Goal: Check status: Check status

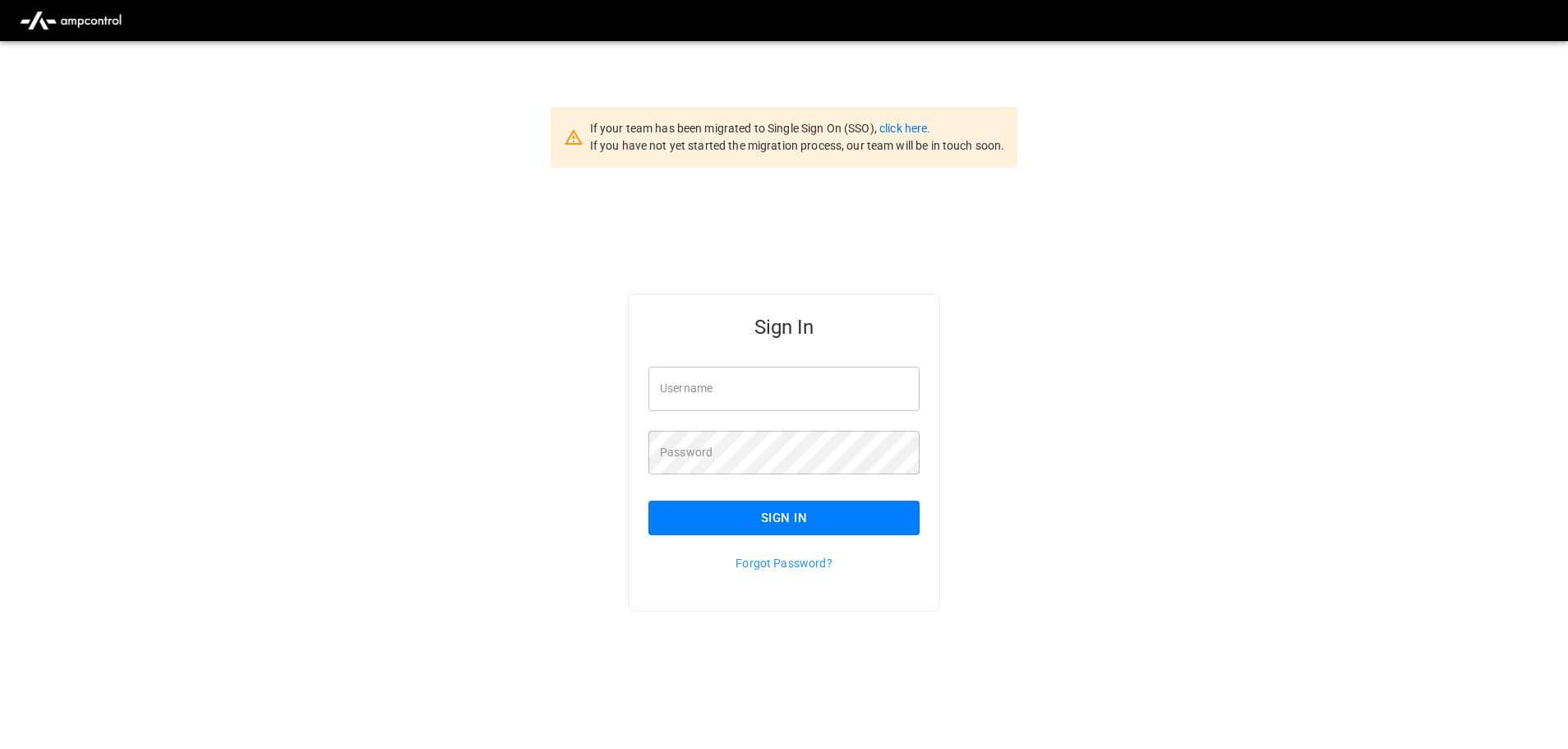
type input "**********"
click at [827, 525] on button "Sign In" at bounding box center [784, 518] width 271 height 35
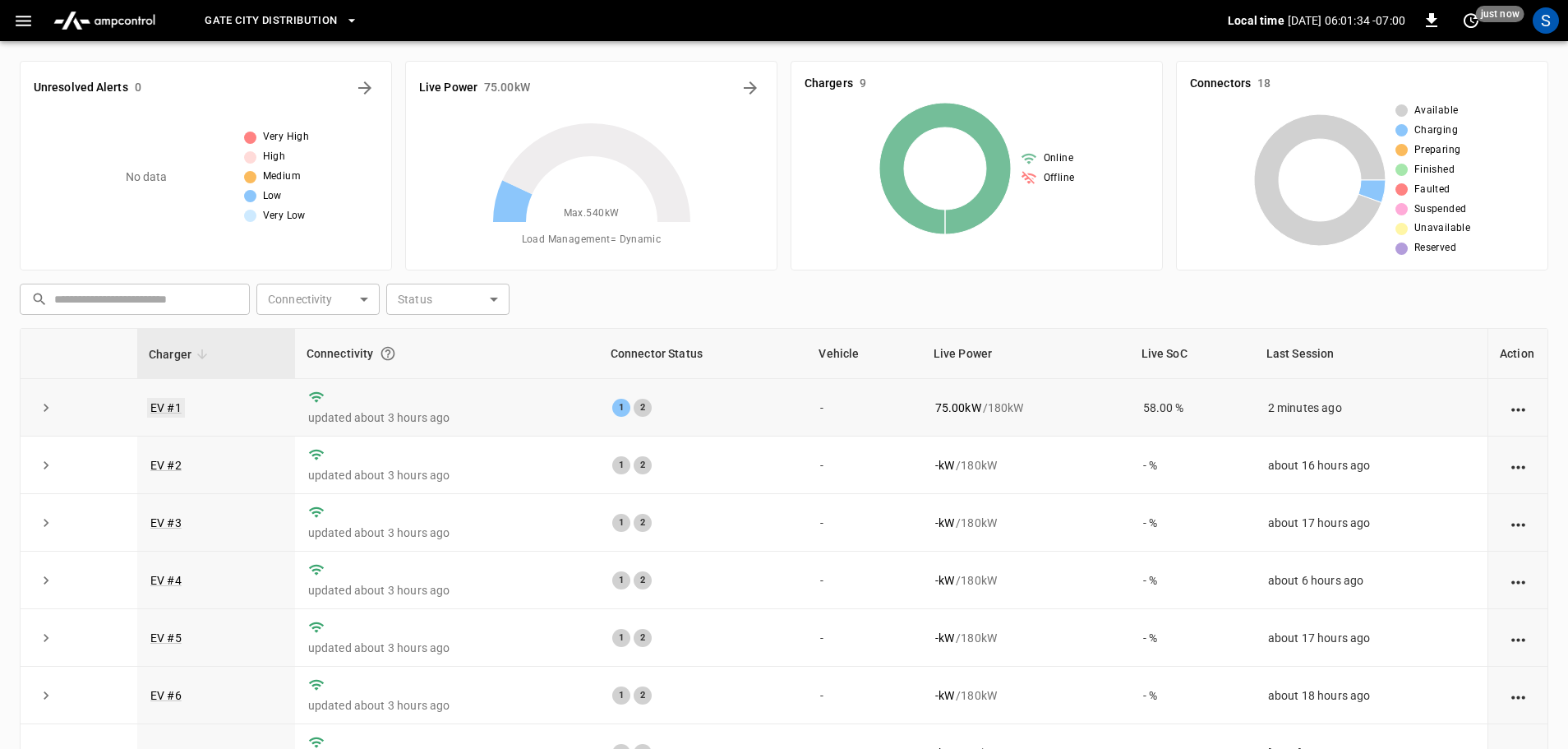
click at [161, 398] on link "EV #1" at bounding box center [166, 407] width 37 height 20
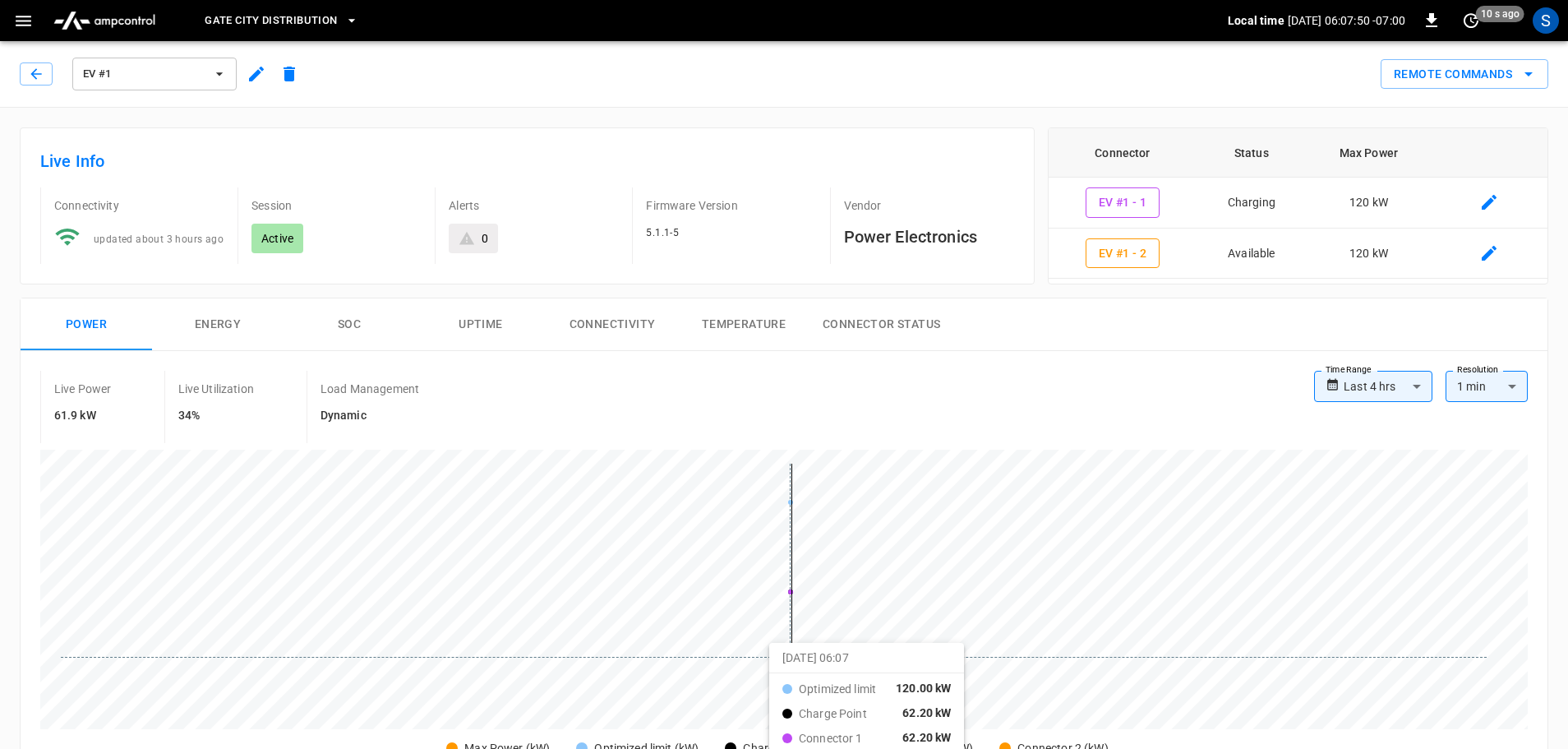
scroll to position [82, 0]
